Goal: Task Accomplishment & Management: Complete application form

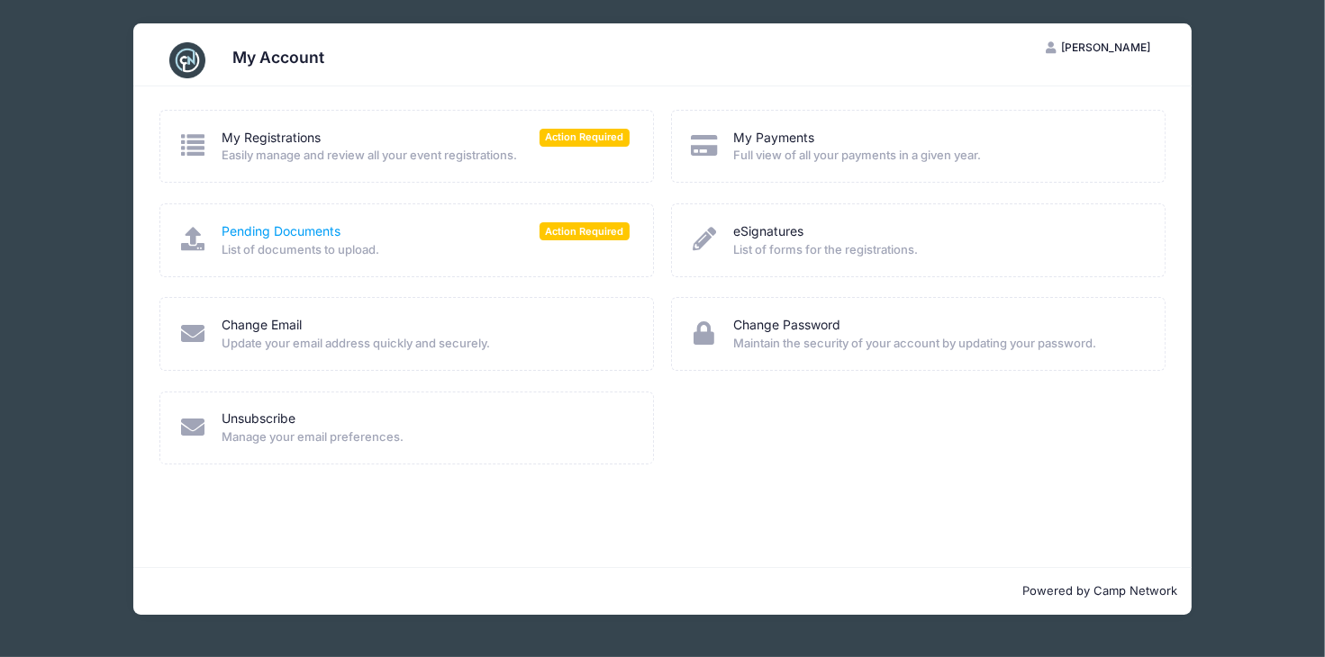
click at [304, 228] on link "Pending Documents" at bounding box center [281, 231] width 119 height 19
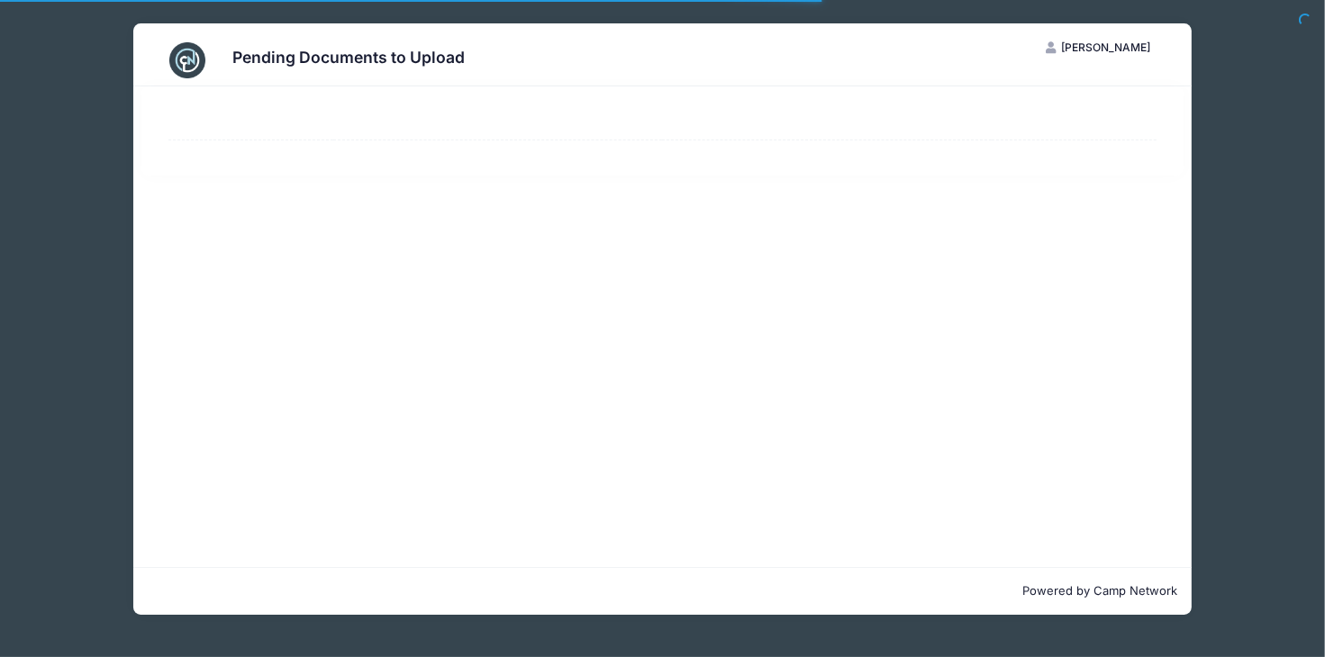
select select "50"
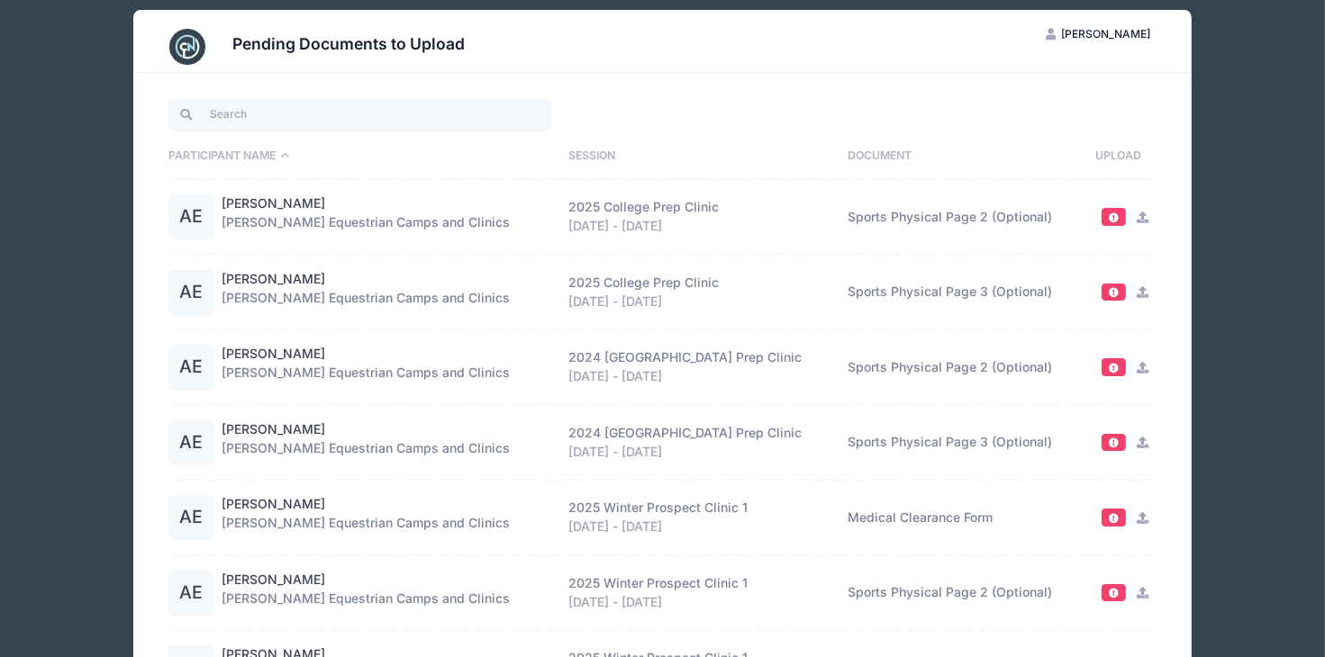
scroll to position [18, 0]
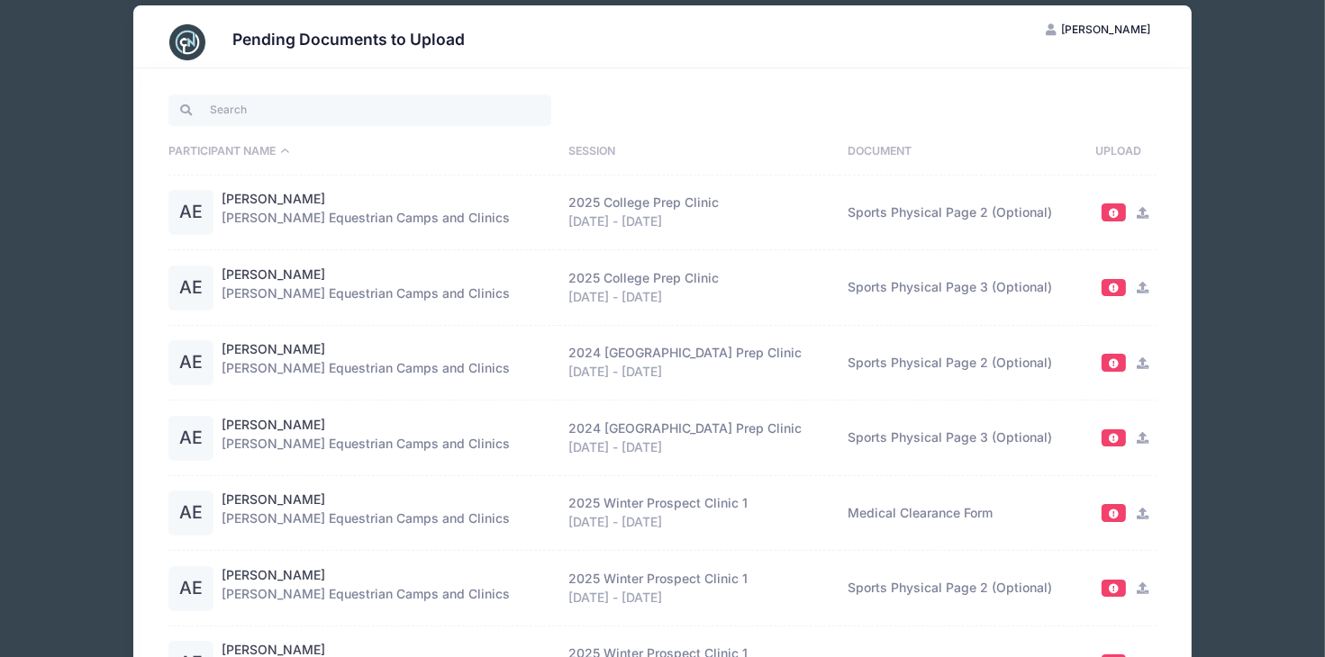
click at [893, 517] on td "Medical Clearance Form" at bounding box center [963, 514] width 248 height 76
click at [664, 513] on div "Dec 6 - Dec 7, 2025" at bounding box center [699, 522] width 262 height 19
click at [1135, 510] on icon at bounding box center [1142, 514] width 14 height 12
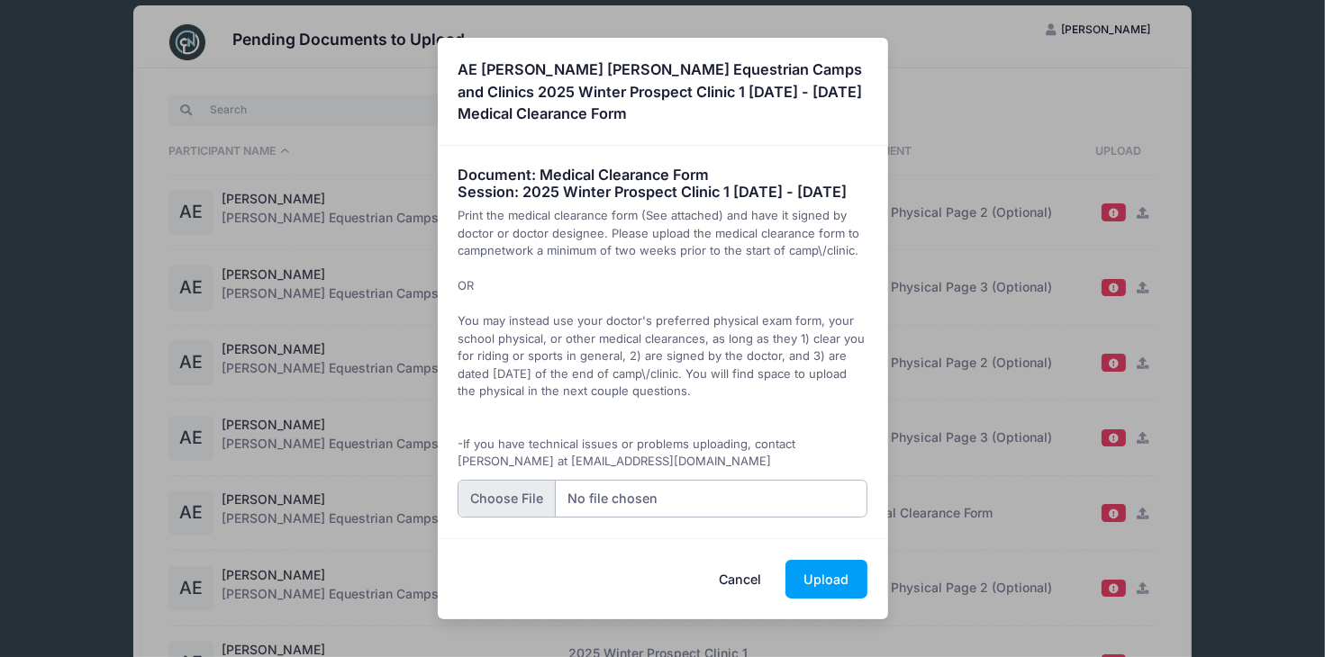
click at [607, 507] on input "file" at bounding box center [663, 499] width 410 height 39
click at [836, 589] on button "Upload" at bounding box center [826, 579] width 82 height 39
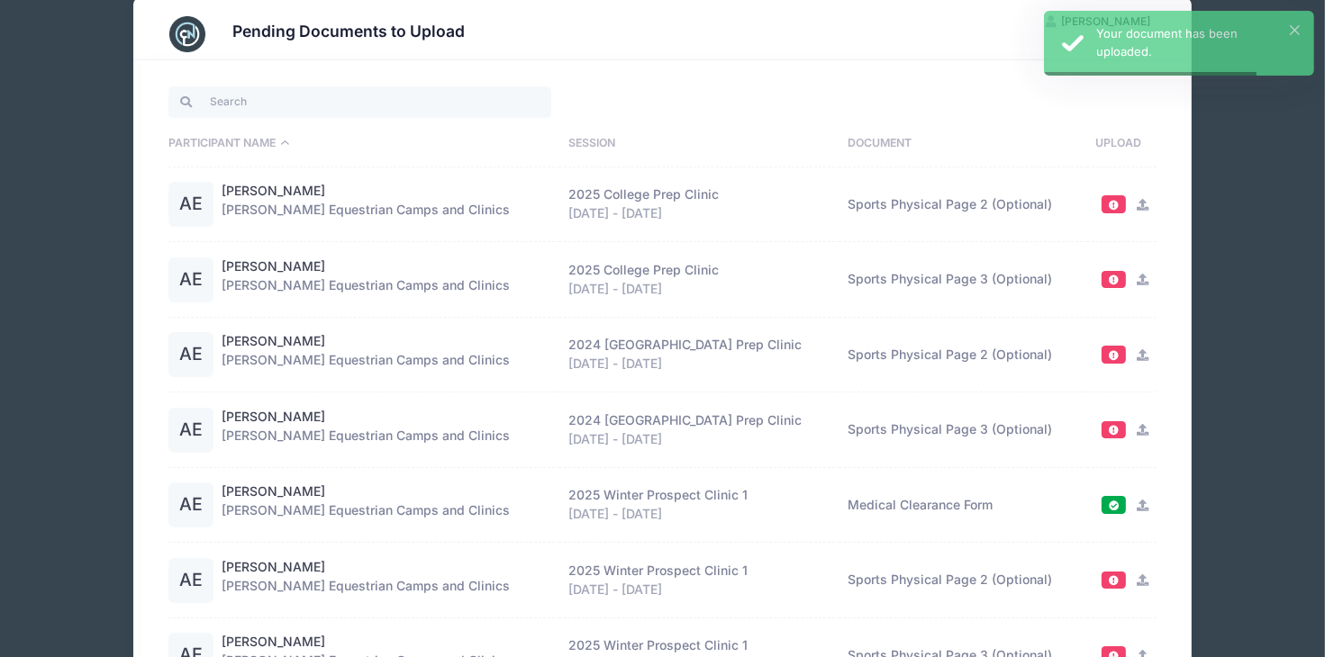
scroll to position [36, 0]
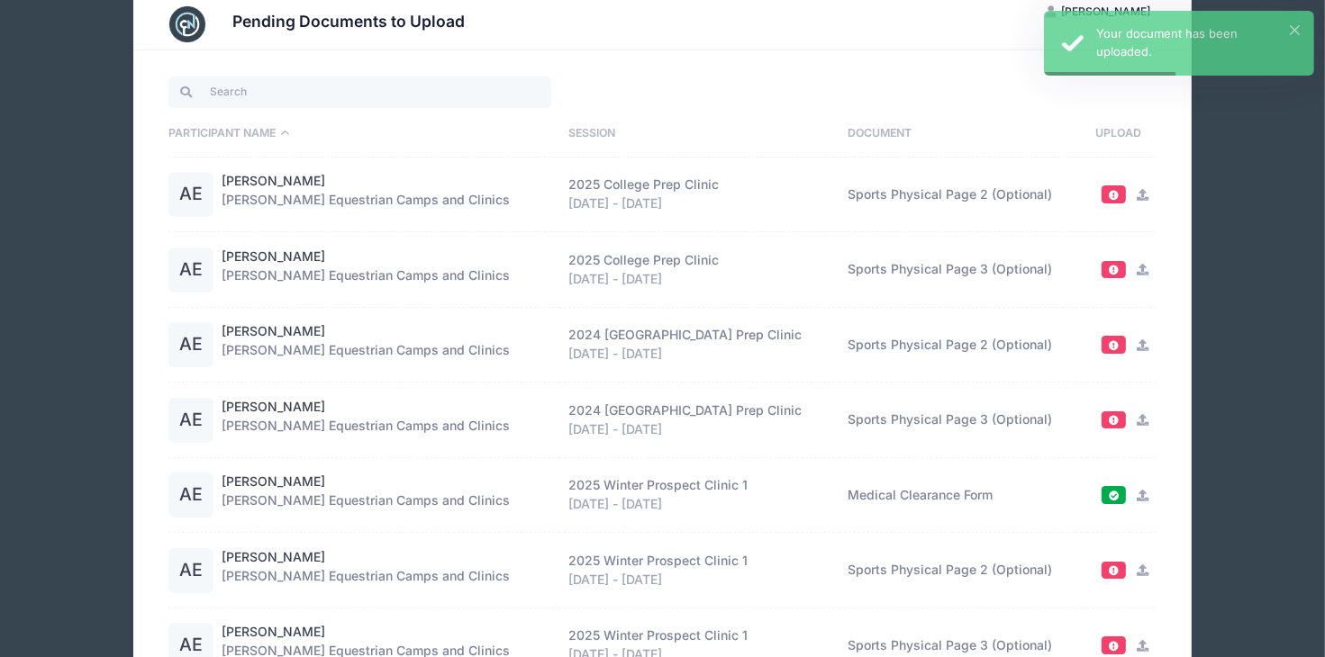
click at [1136, 570] on icon at bounding box center [1142, 571] width 14 height 12
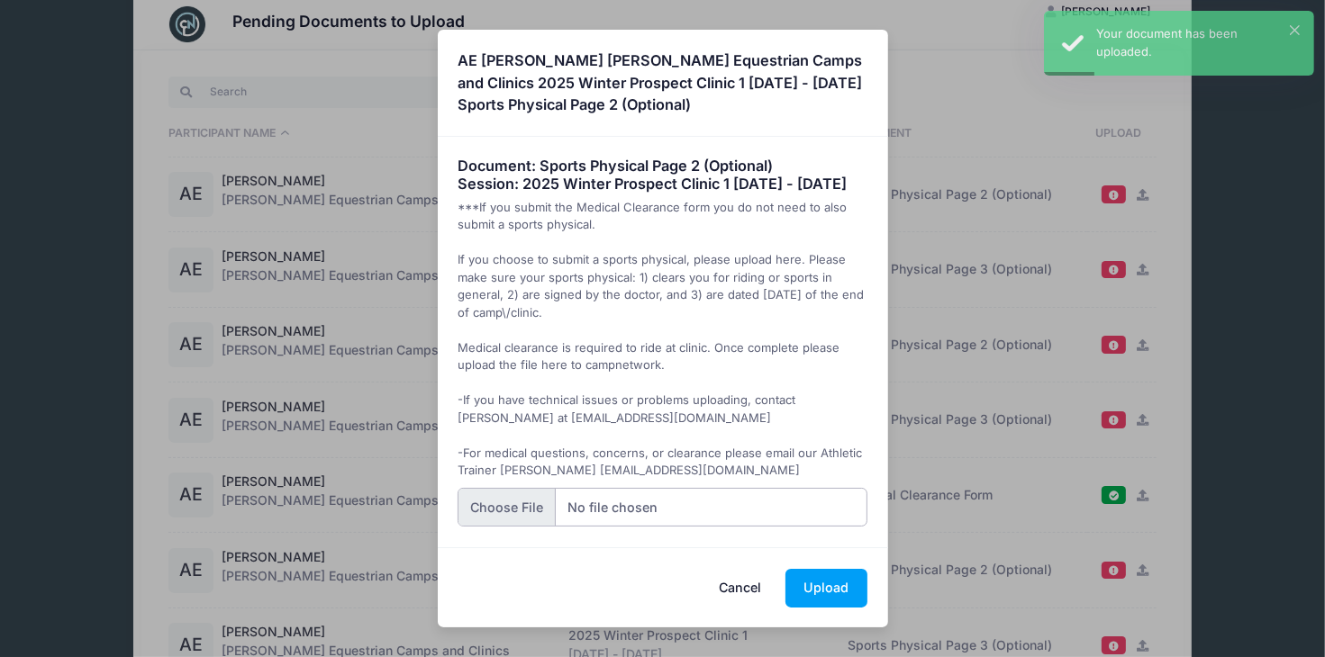
click at [512, 514] on input "file" at bounding box center [663, 507] width 410 height 39
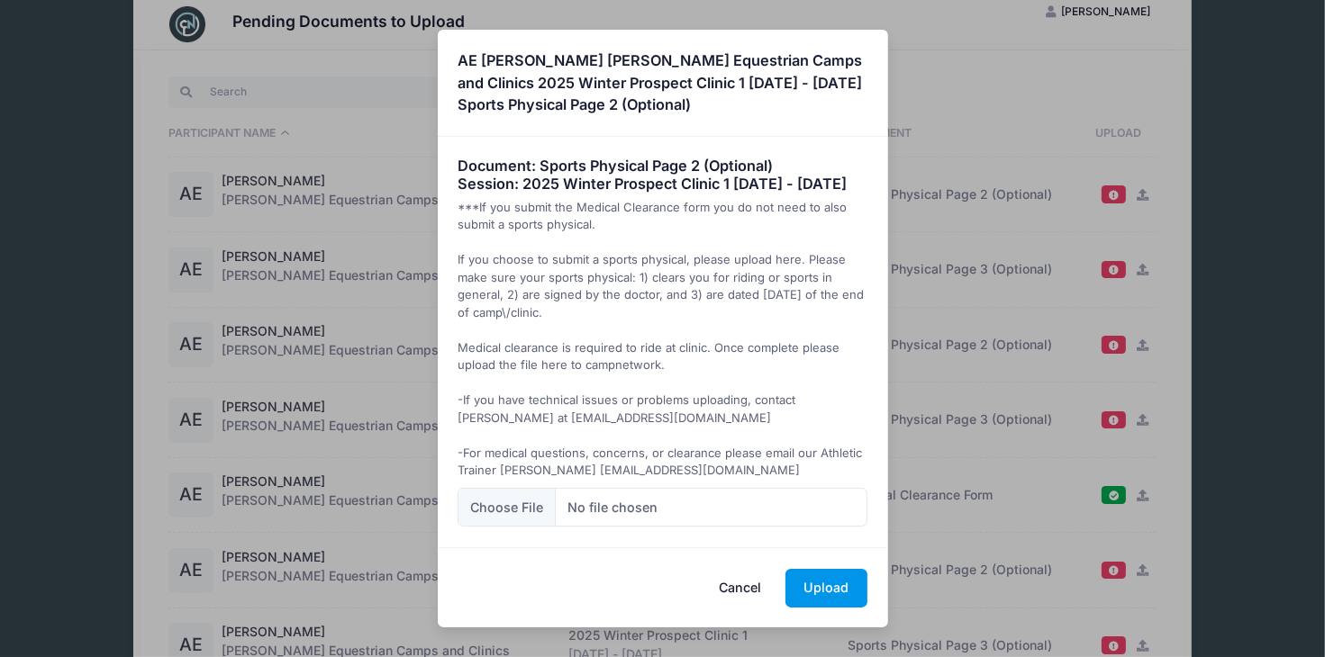
click at [835, 587] on button "Upload" at bounding box center [826, 588] width 82 height 39
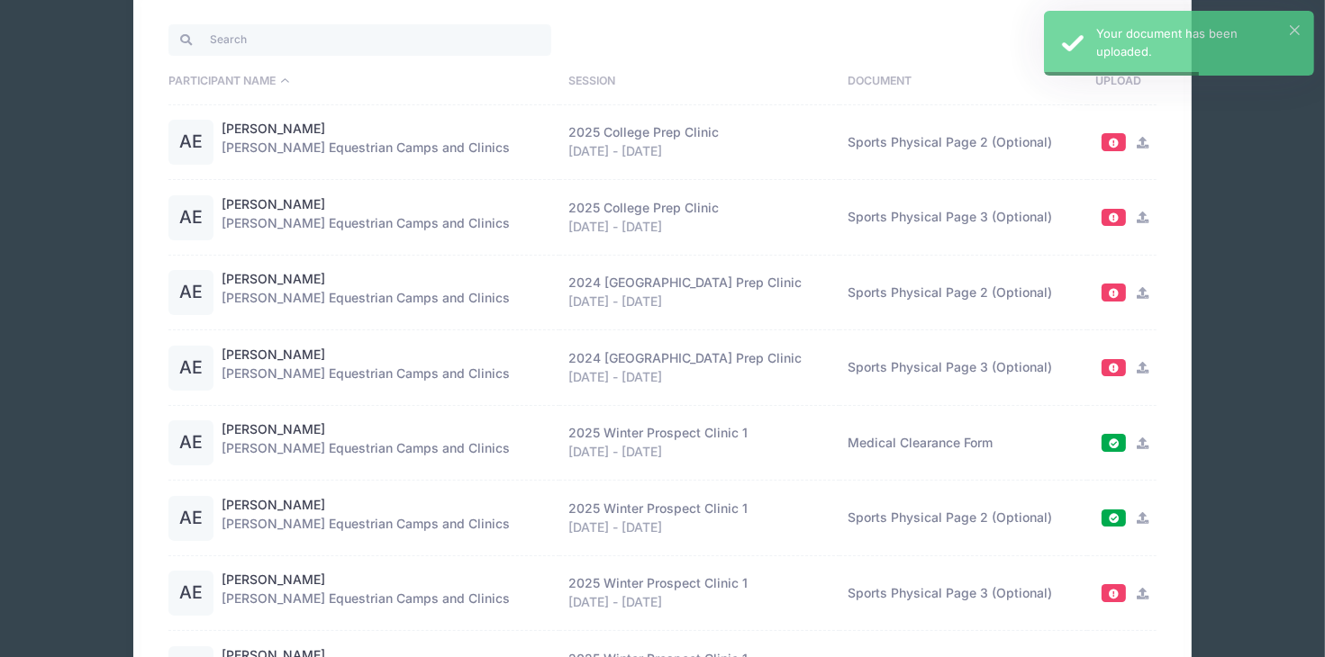
scroll to position [100, 0]
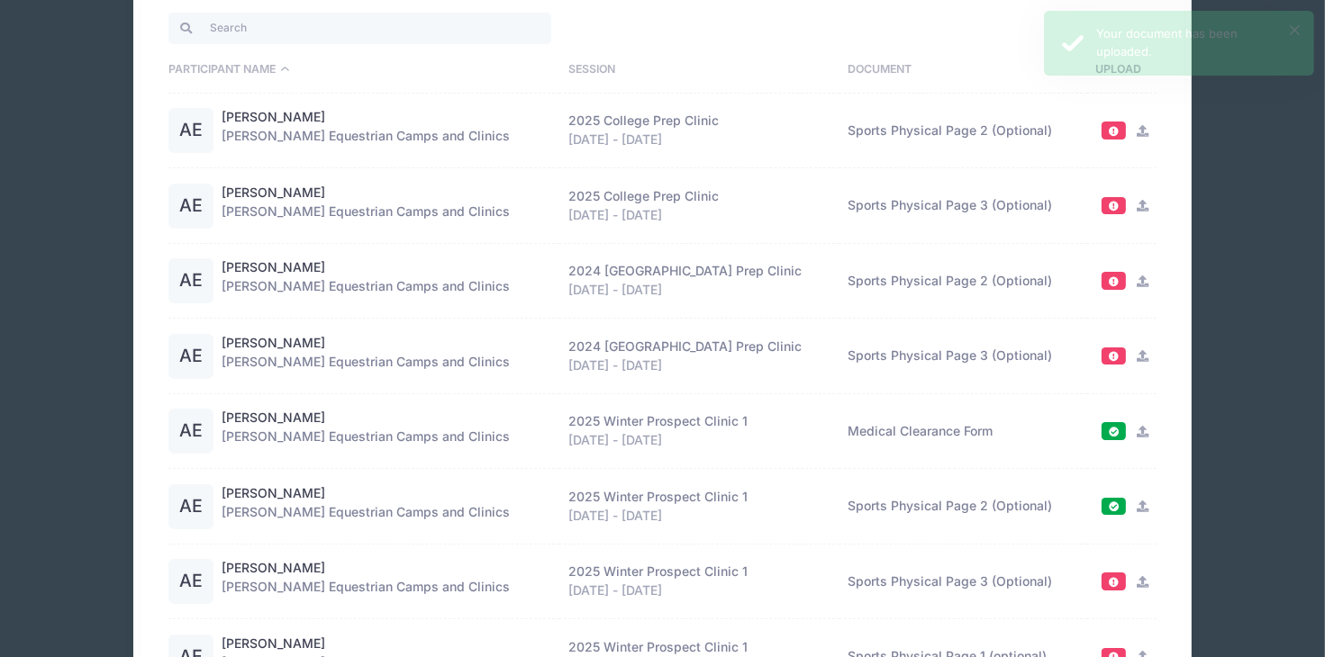
click at [1135, 578] on icon at bounding box center [1142, 582] width 14 height 12
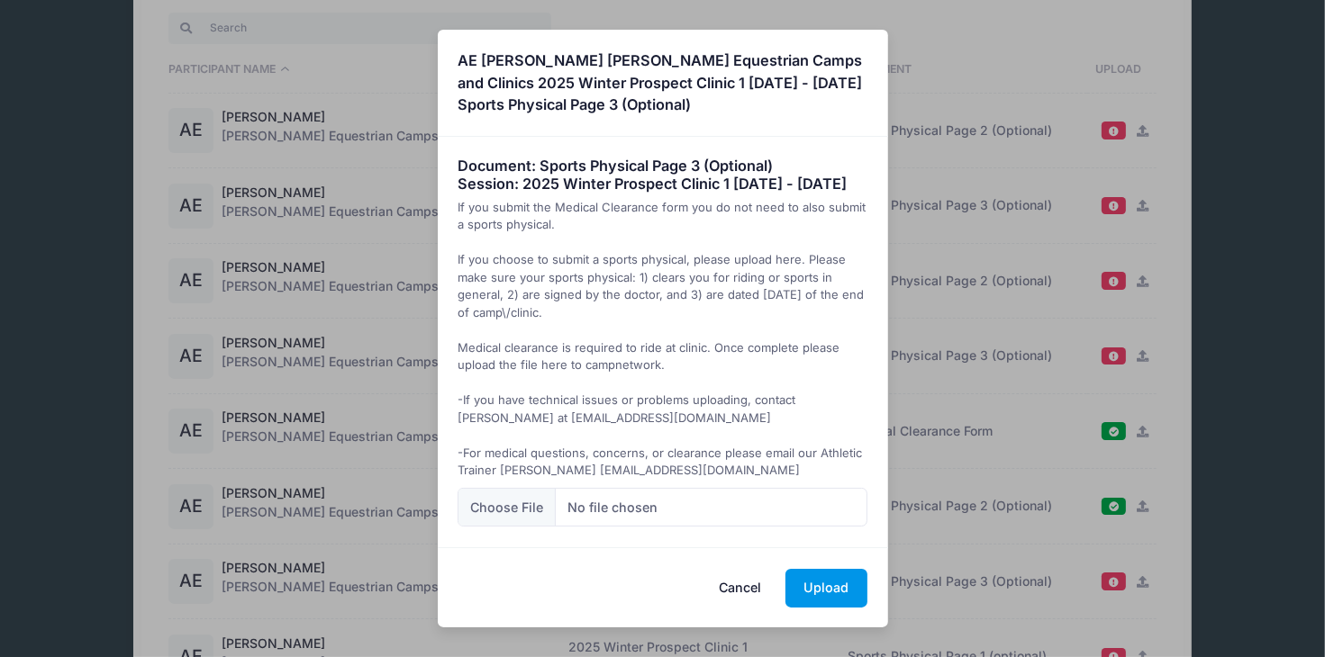
click at [827, 595] on button "Upload" at bounding box center [826, 588] width 82 height 39
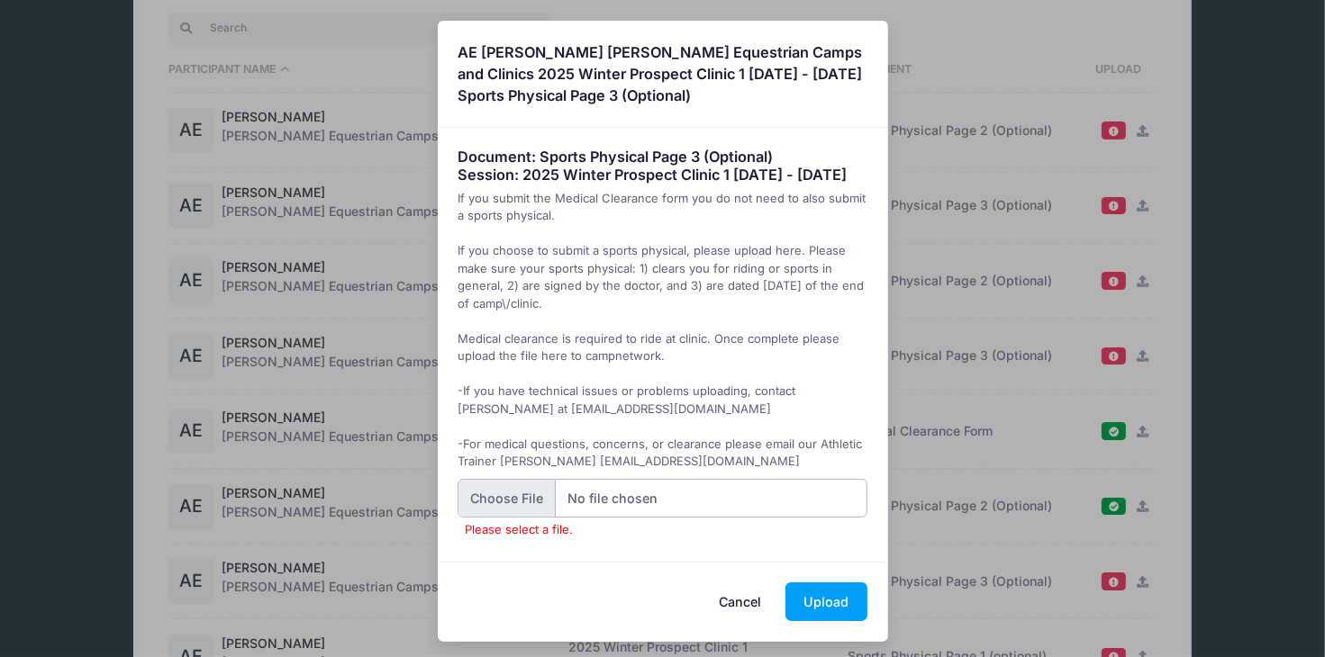
click at [516, 514] on input "Please select a file." at bounding box center [663, 498] width 410 height 39
type input "C:\fakepath\attachment 3.pdf"
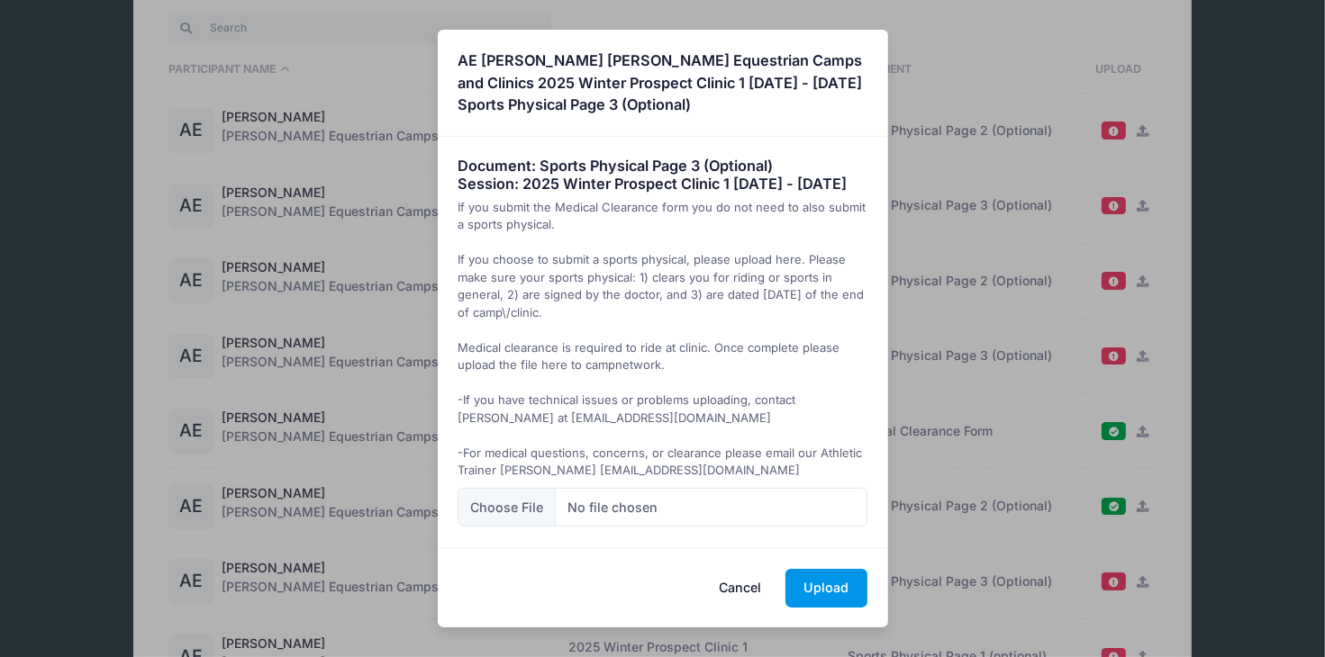
click at [815, 608] on button "Upload" at bounding box center [826, 588] width 82 height 39
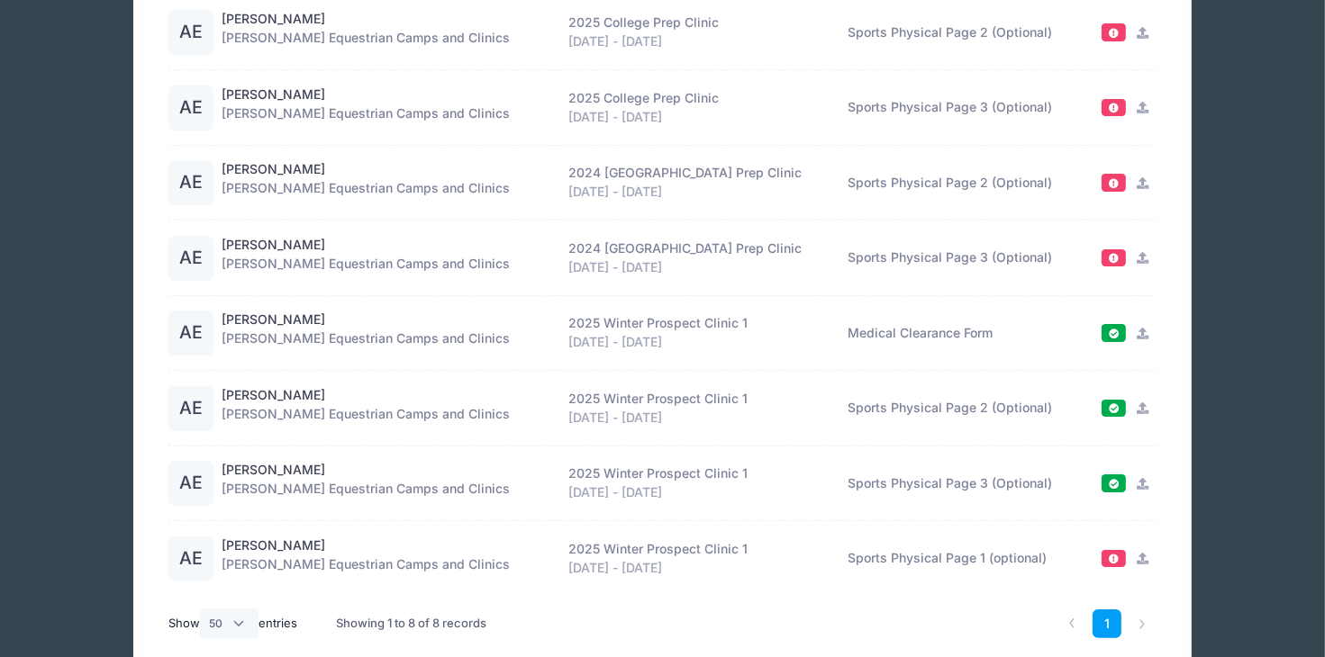
scroll to position [286, 0]
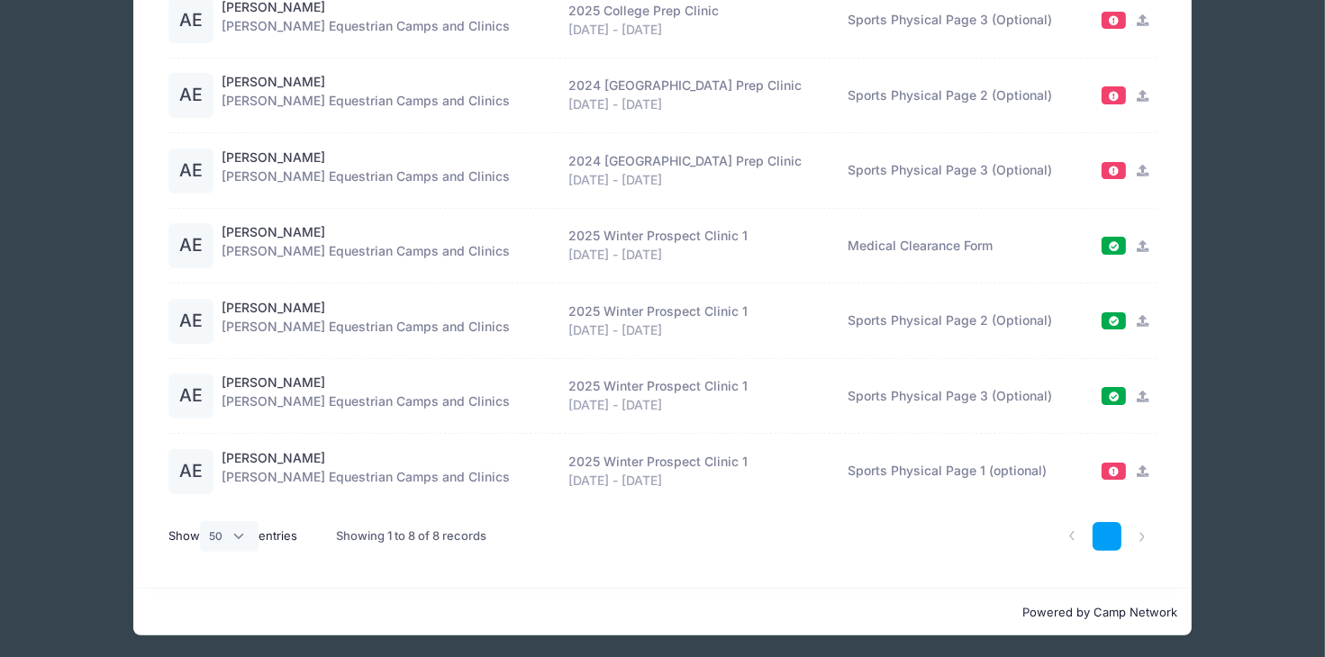
click at [1107, 535] on link "1" at bounding box center [1108, 537] width 30 height 30
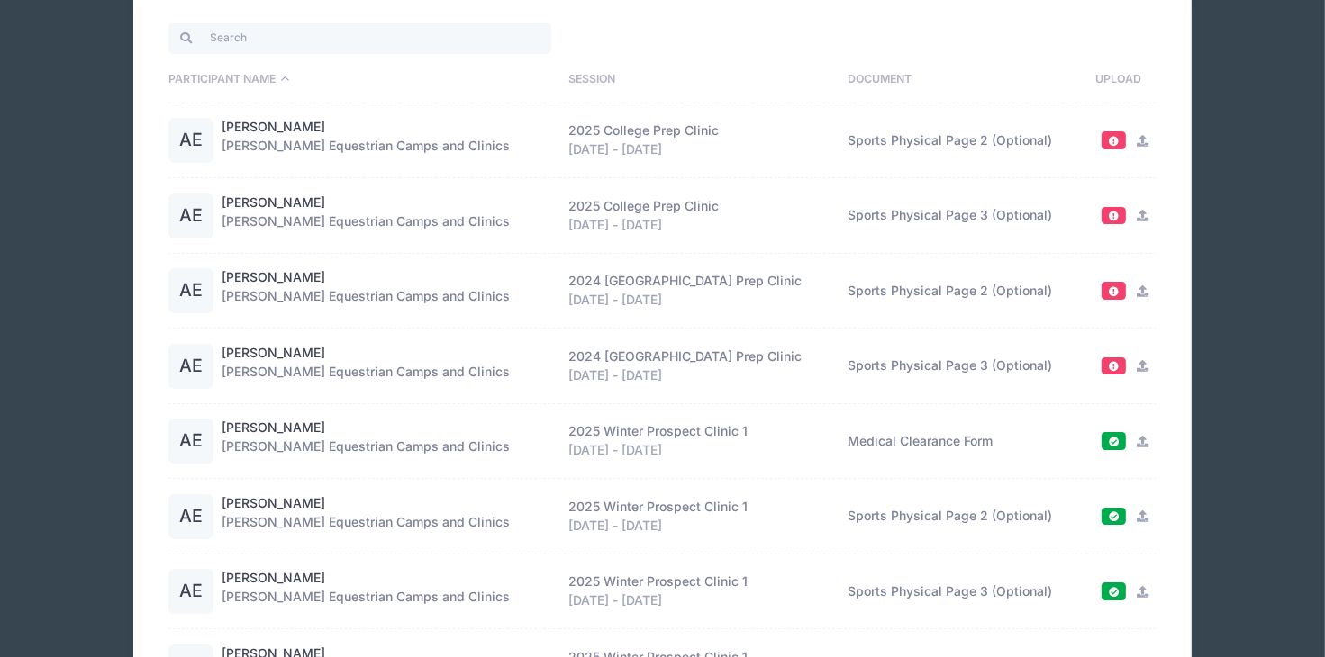
scroll to position [0, 0]
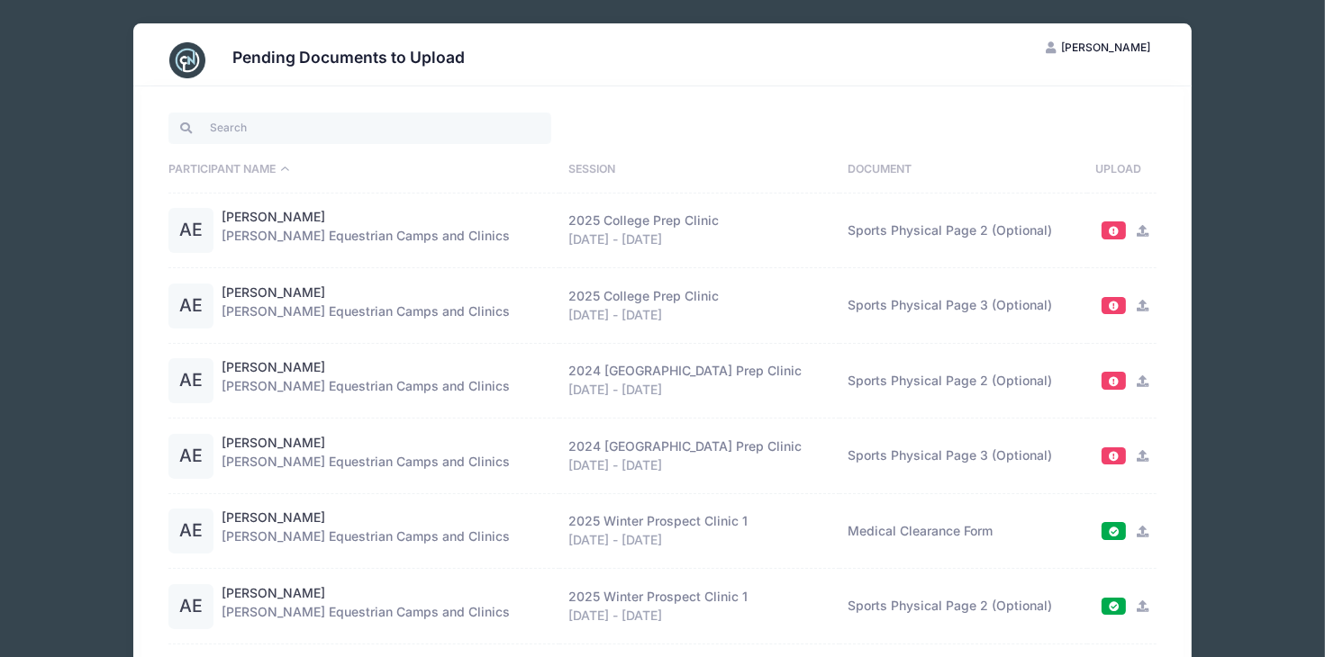
click at [41, 81] on div "Pending Documents to Upload ME Megan Eschen My Account Logout Participant Name …" at bounding box center [662, 472] width 1271 height 945
click at [198, 125] on input "search" at bounding box center [359, 128] width 383 height 31
click at [183, 69] on img at bounding box center [187, 60] width 36 height 36
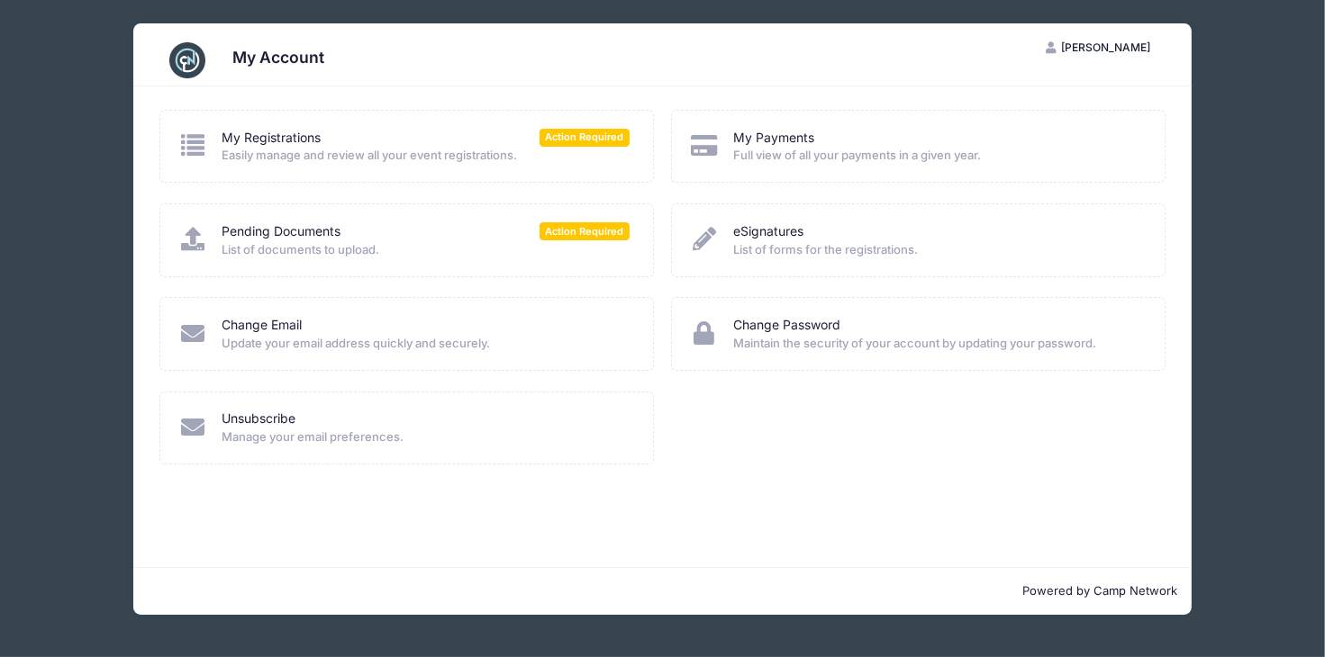
click at [1078, 44] on span "[PERSON_NAME]" at bounding box center [1105, 48] width 89 height 14
click at [1040, 85] on link "My Account" at bounding box center [1053, 92] width 208 height 34
click at [1094, 48] on span "[PERSON_NAME]" at bounding box center [1105, 48] width 89 height 14
click at [1013, 90] on link "My Account" at bounding box center [1053, 92] width 208 height 34
click at [267, 137] on link "My Registrations" at bounding box center [271, 138] width 99 height 19
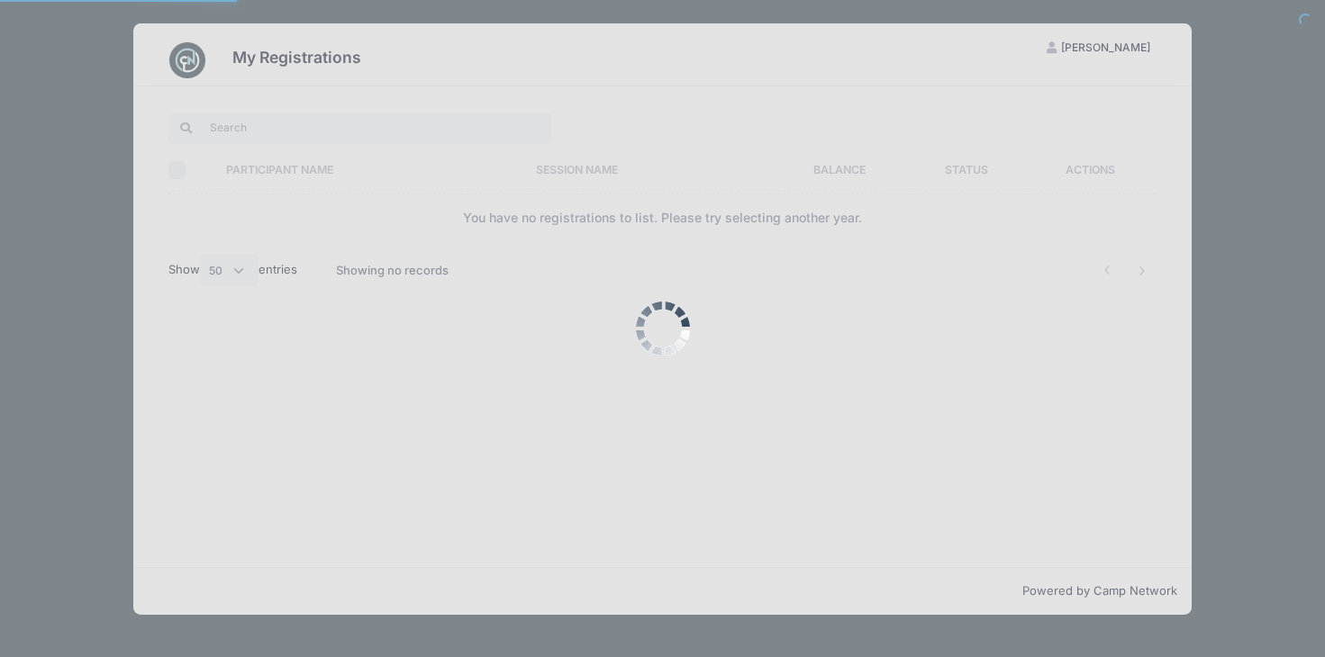
select select "50"
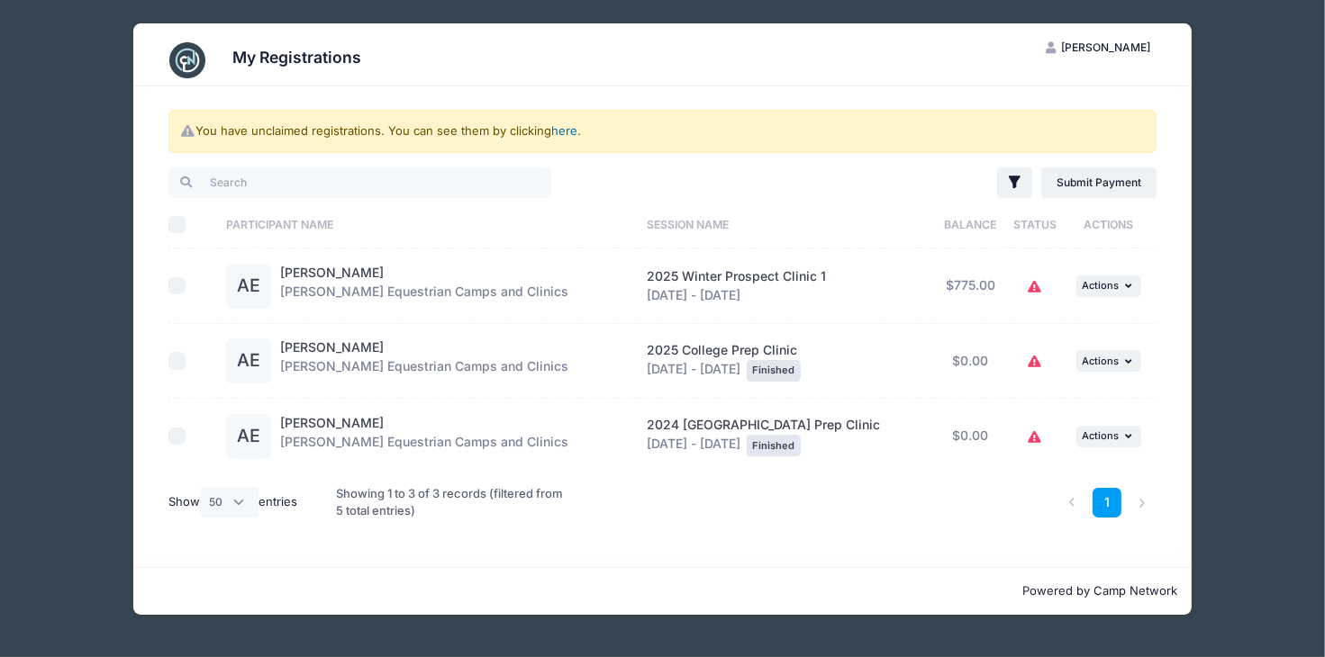
click at [562, 131] on link "here" at bounding box center [564, 130] width 26 height 14
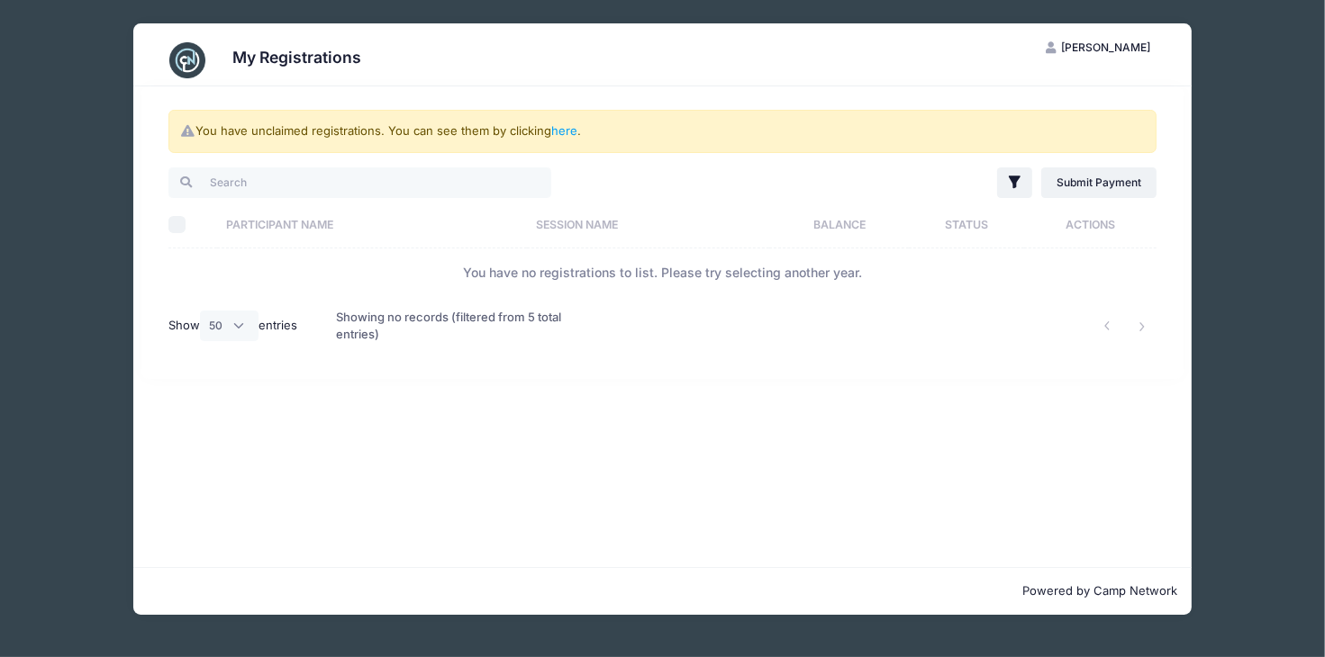
click at [1111, 44] on span "[PERSON_NAME]" at bounding box center [1105, 48] width 89 height 14
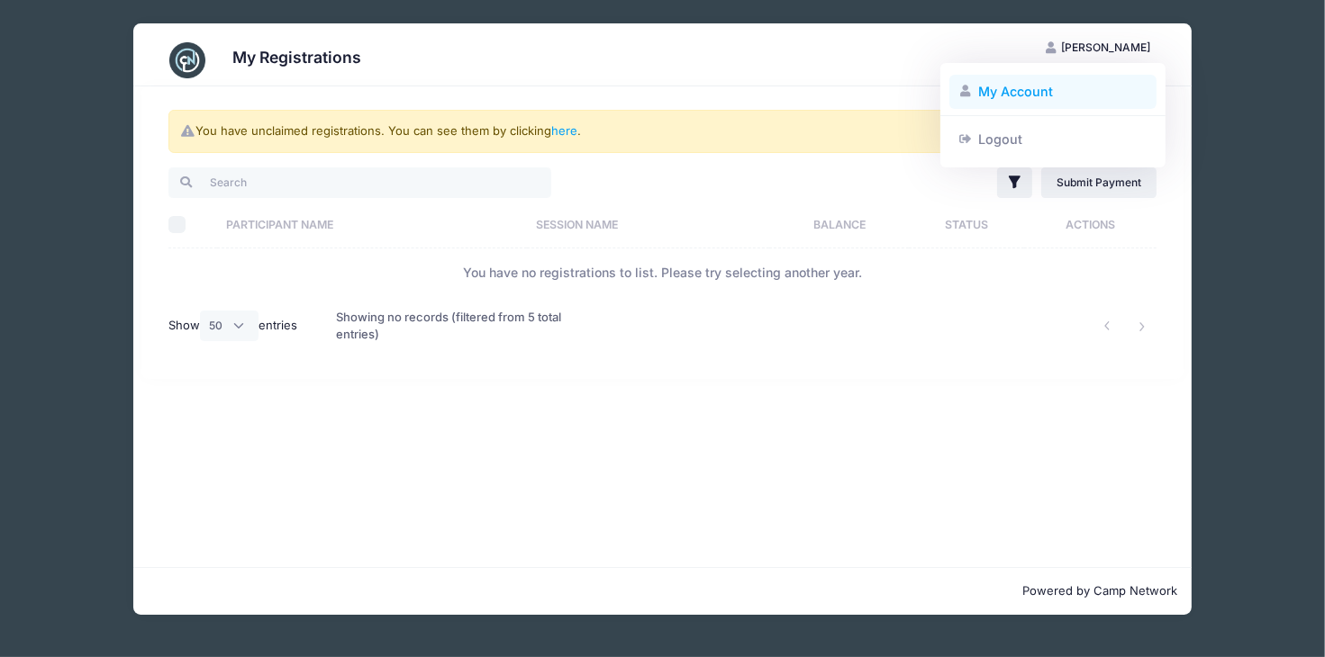
click at [992, 91] on link "My Account" at bounding box center [1053, 92] width 208 height 34
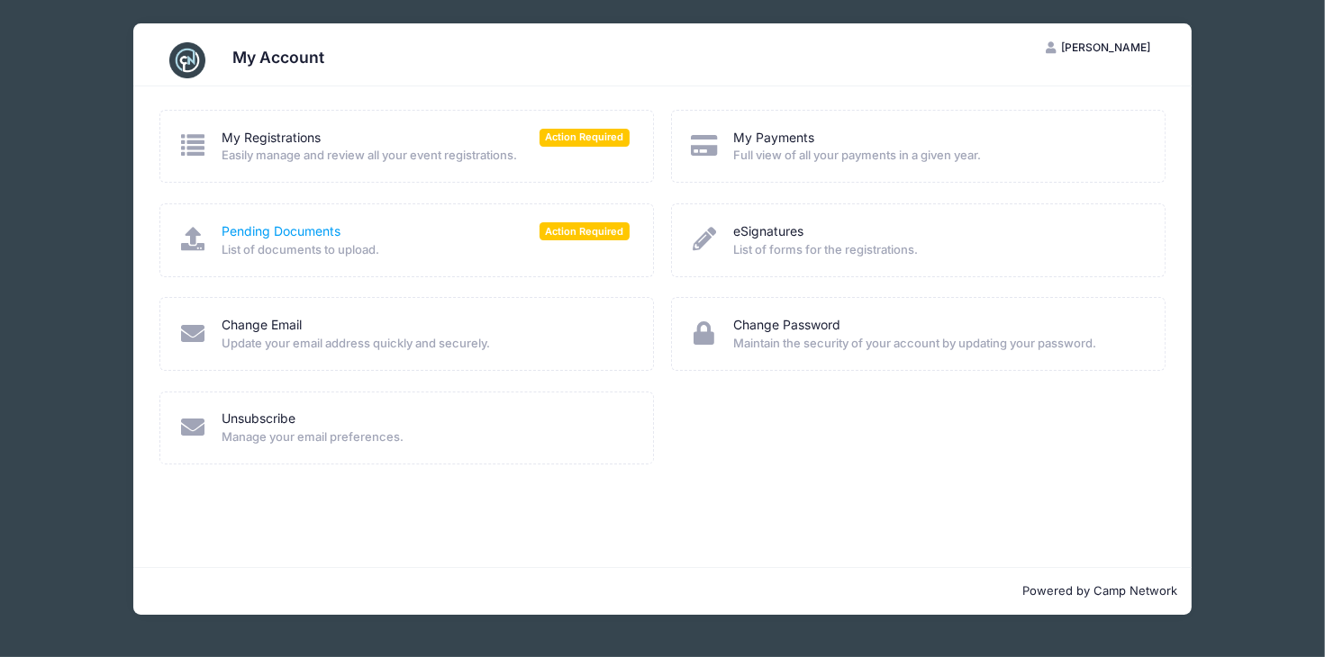
click at [310, 231] on link "Pending Documents" at bounding box center [281, 231] width 119 height 19
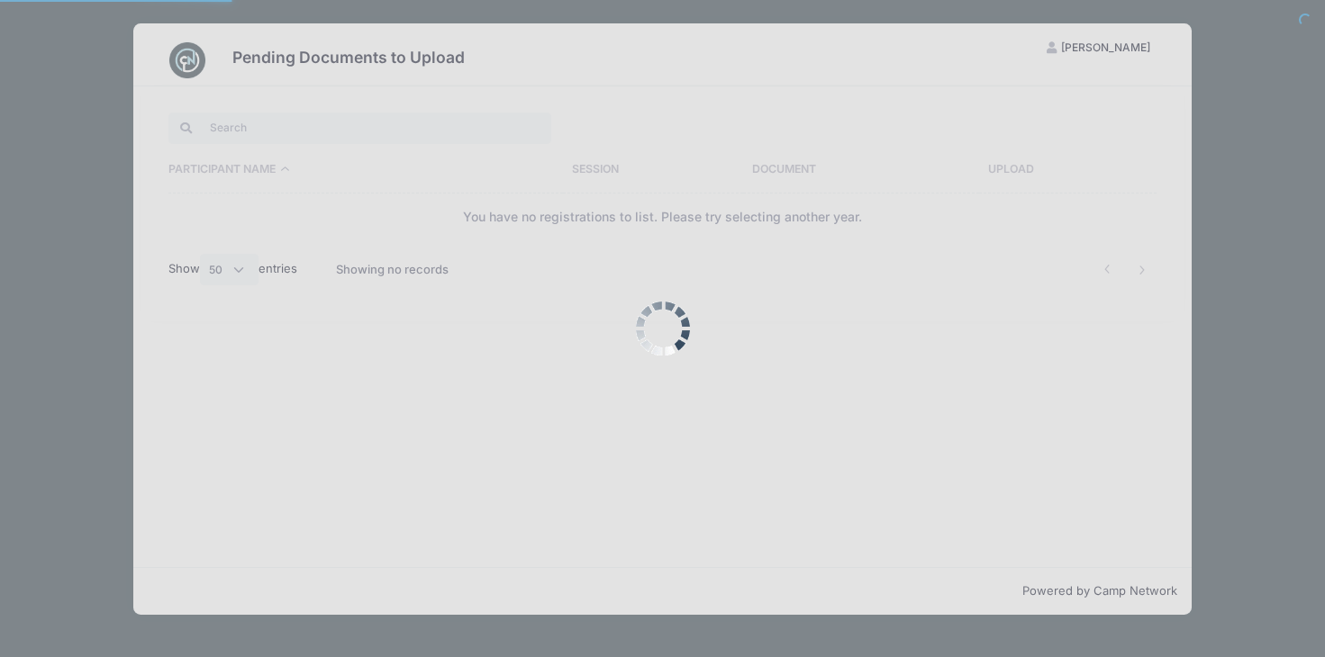
select select "50"
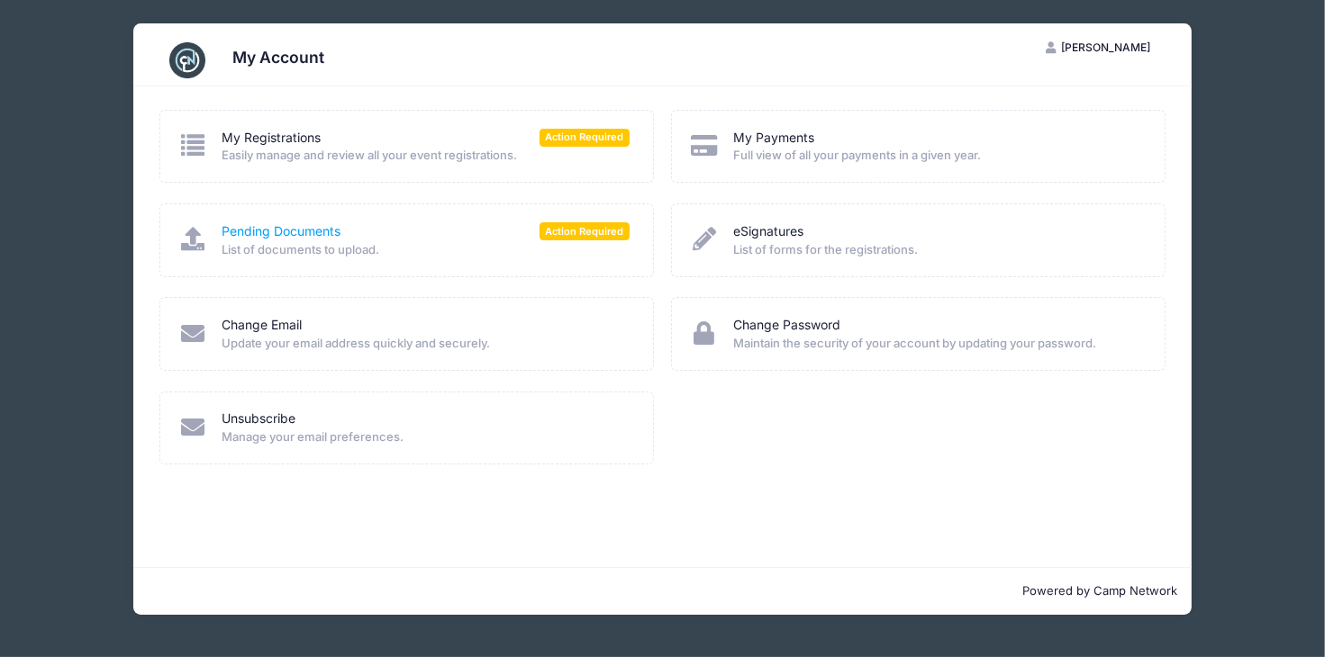
click at [272, 225] on link "Pending Documents" at bounding box center [281, 231] width 119 height 19
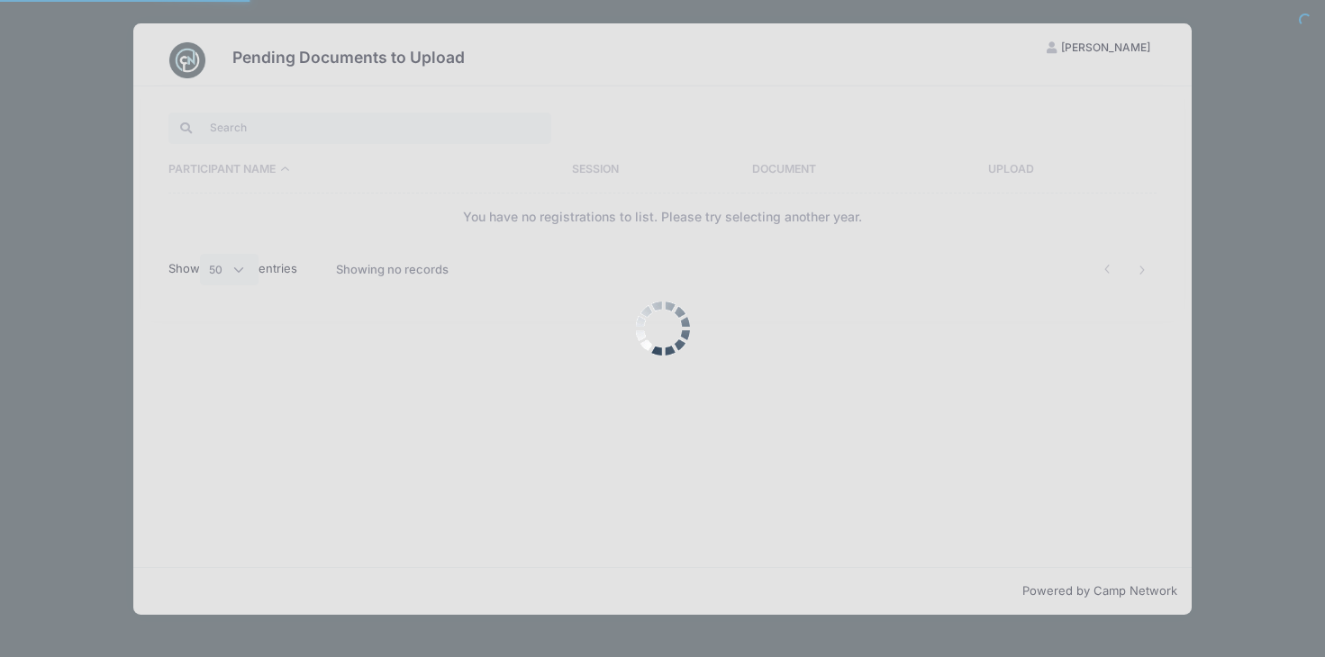
select select "50"
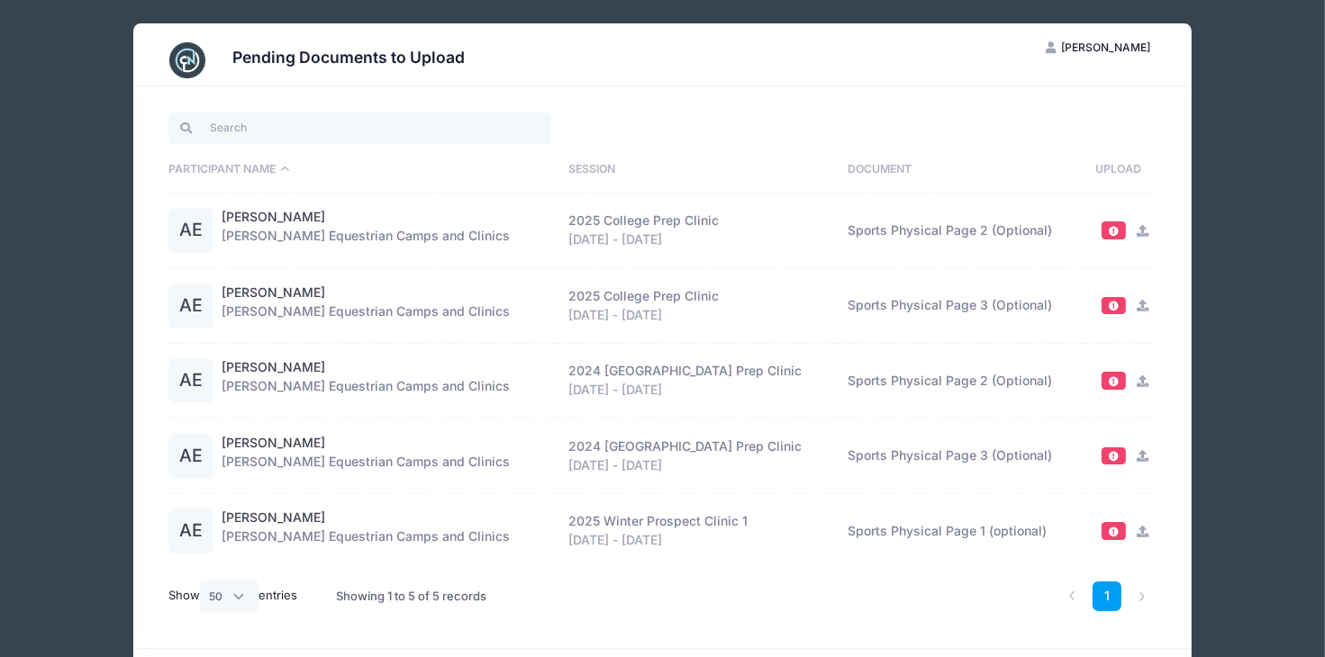
click at [639, 168] on th "Session" at bounding box center [699, 170] width 280 height 47
click at [642, 165] on th "Session" at bounding box center [699, 170] width 280 height 47
click at [644, 165] on th "Session" at bounding box center [699, 170] width 280 height 47
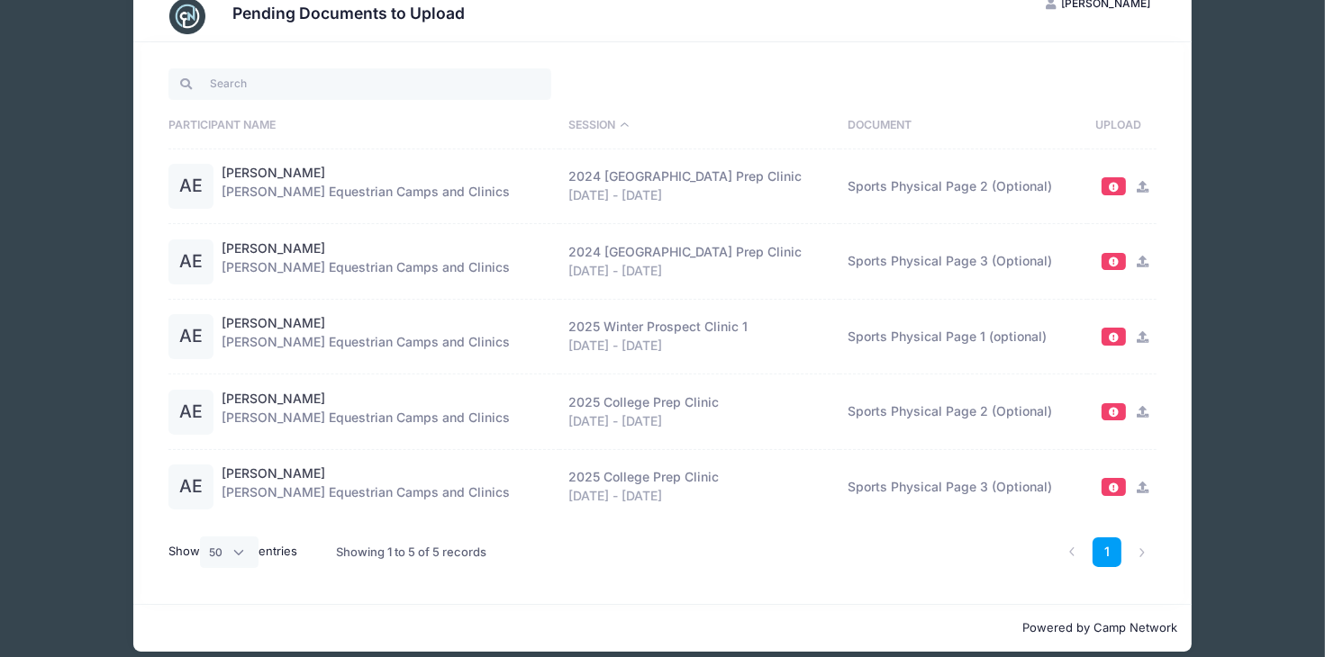
scroll to position [61, 0]
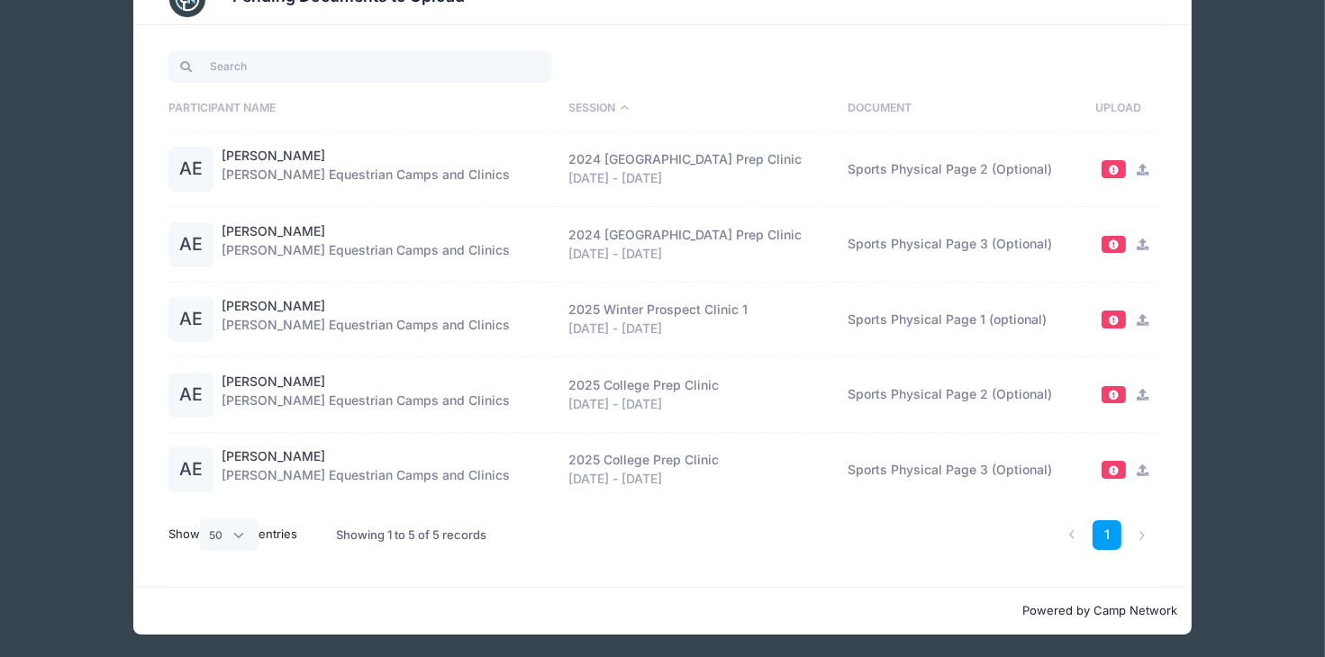
click at [1141, 322] on icon at bounding box center [1142, 320] width 14 height 12
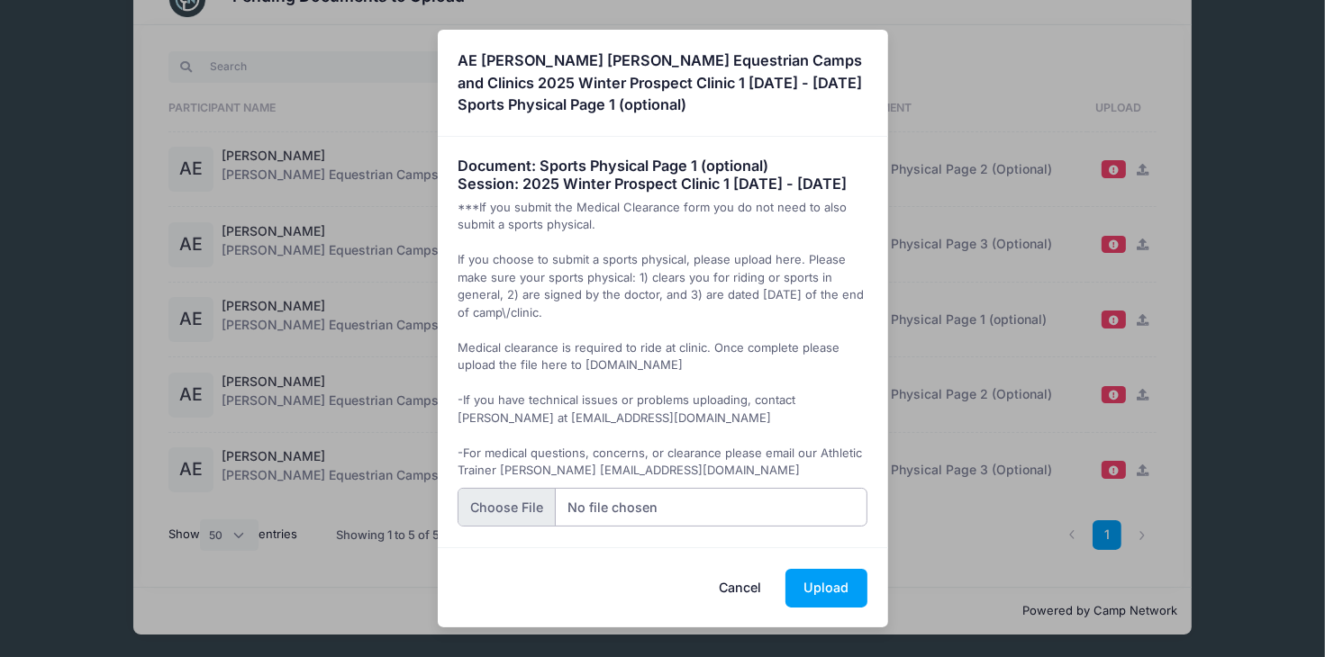
click at [500, 518] on input "file" at bounding box center [663, 507] width 410 height 39
type input "C:\fakepath\attachment 2.pdf"
click at [830, 591] on button "Upload" at bounding box center [826, 588] width 82 height 39
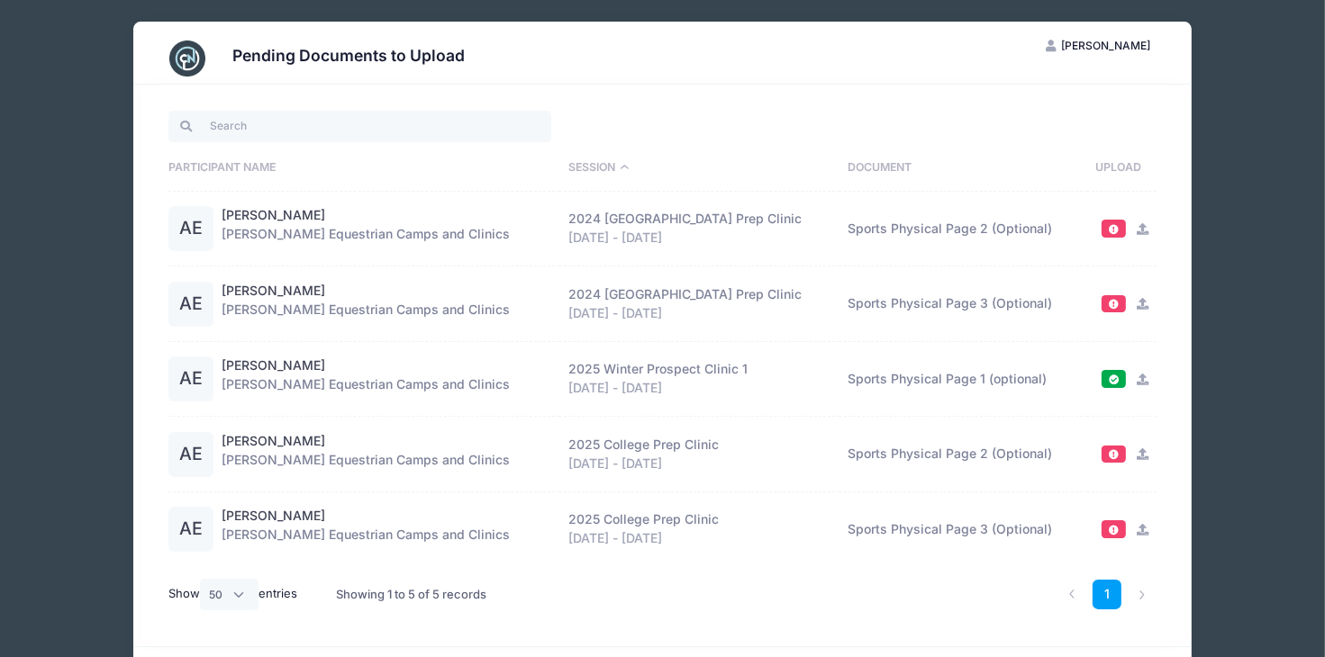
scroll to position [0, 0]
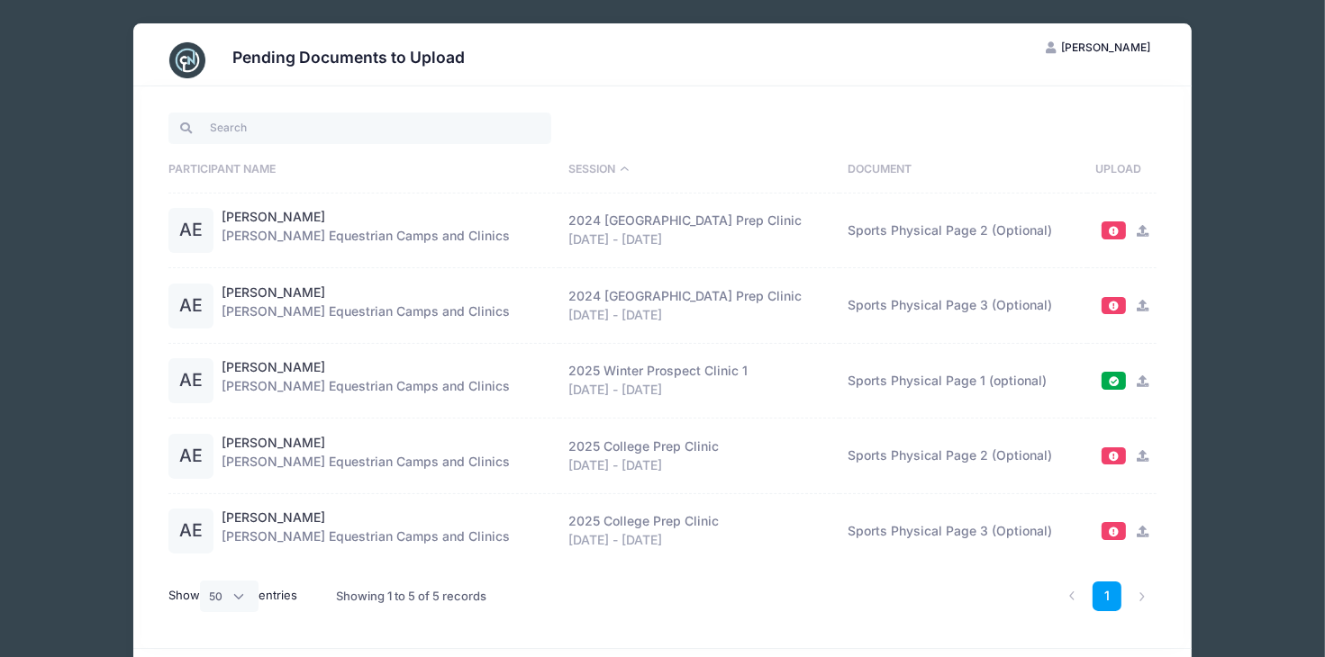
click at [1113, 48] on span "[PERSON_NAME]" at bounding box center [1105, 48] width 89 height 14
click at [1021, 89] on link "My Account" at bounding box center [1053, 92] width 208 height 34
